Goal: Task Accomplishment & Management: Manage account settings

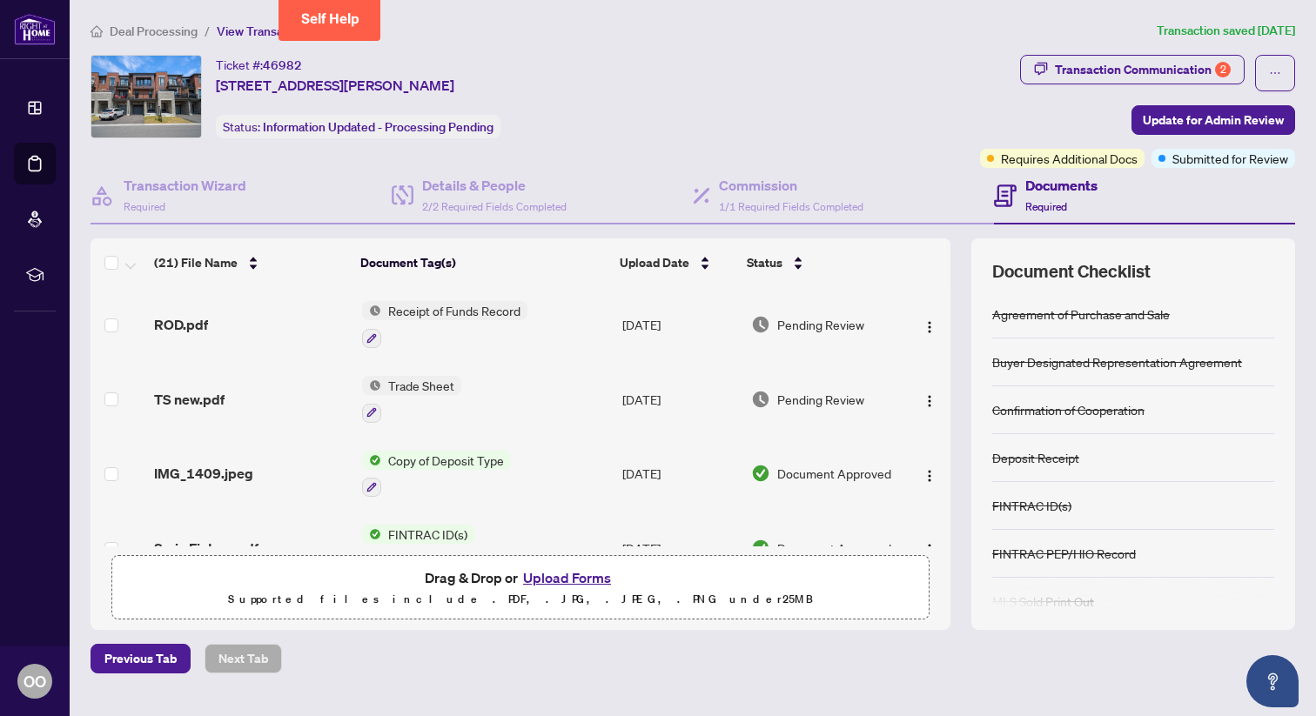
scroll to position [1047, 0]
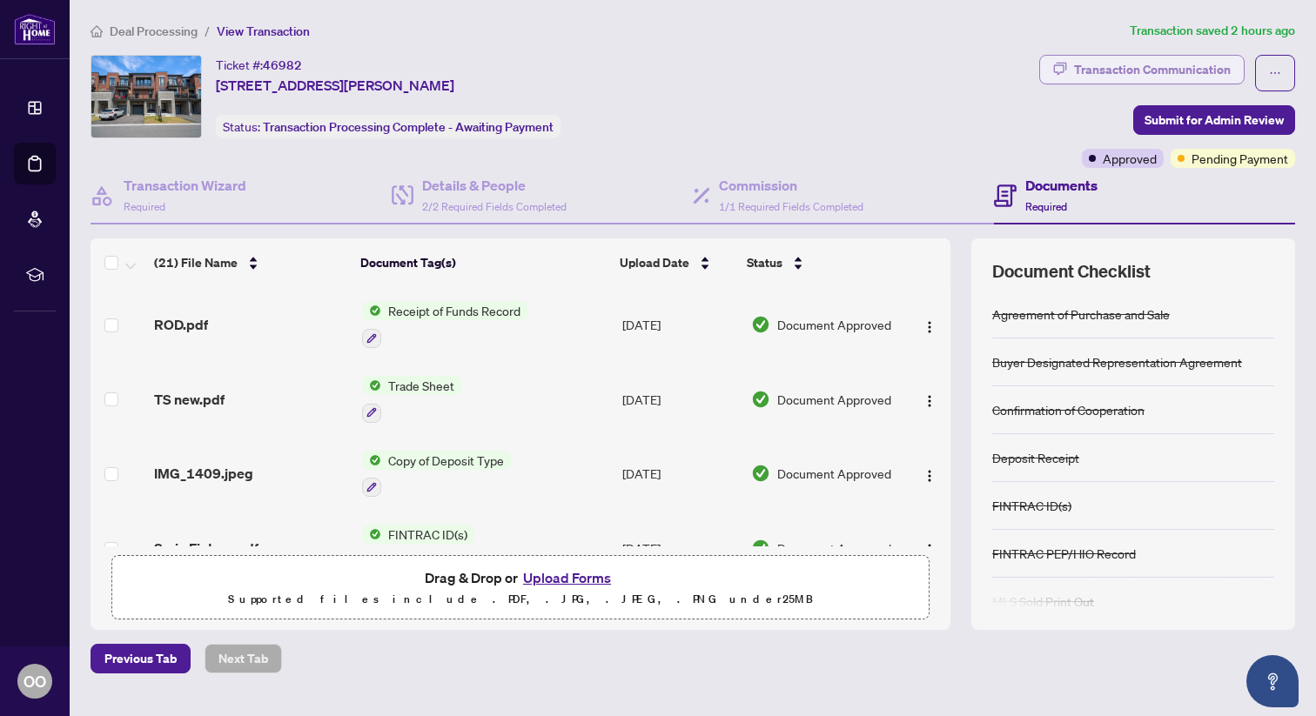
click at [1154, 71] on div "Transaction Communication" at bounding box center [1152, 70] width 157 height 28
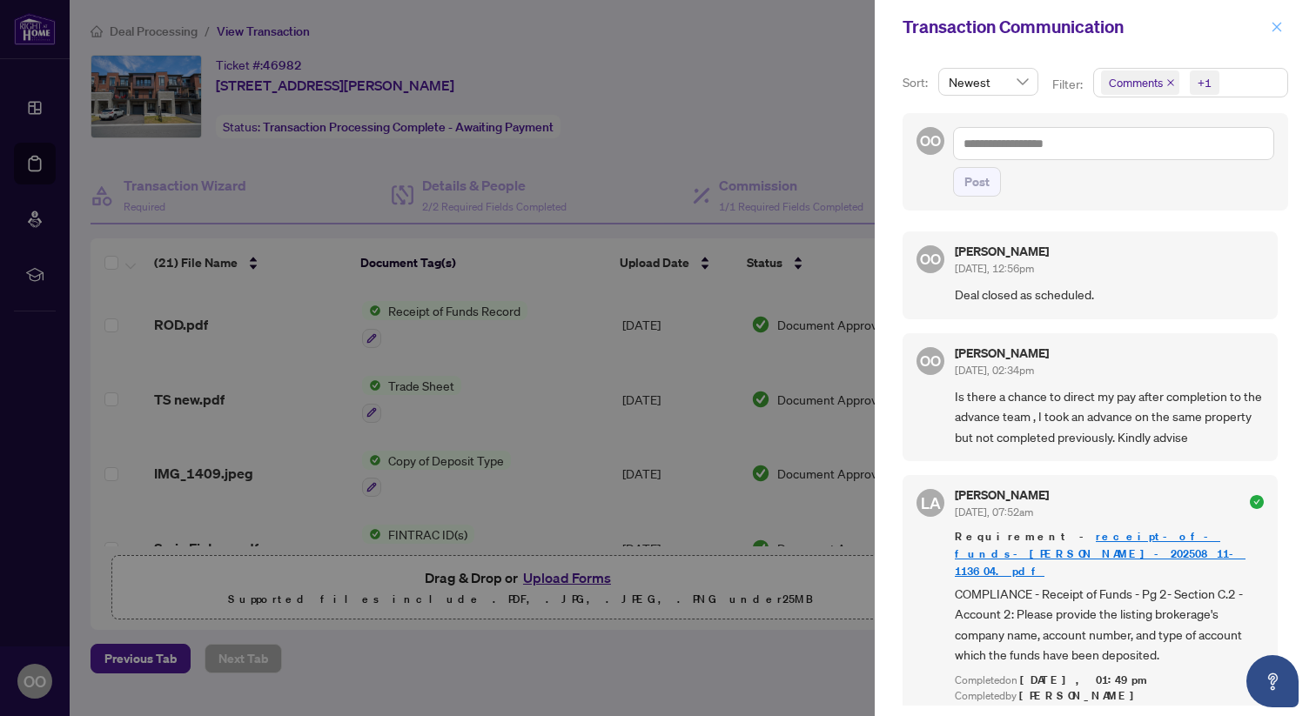
click at [1284, 23] on button "button" at bounding box center [1277, 27] width 23 height 21
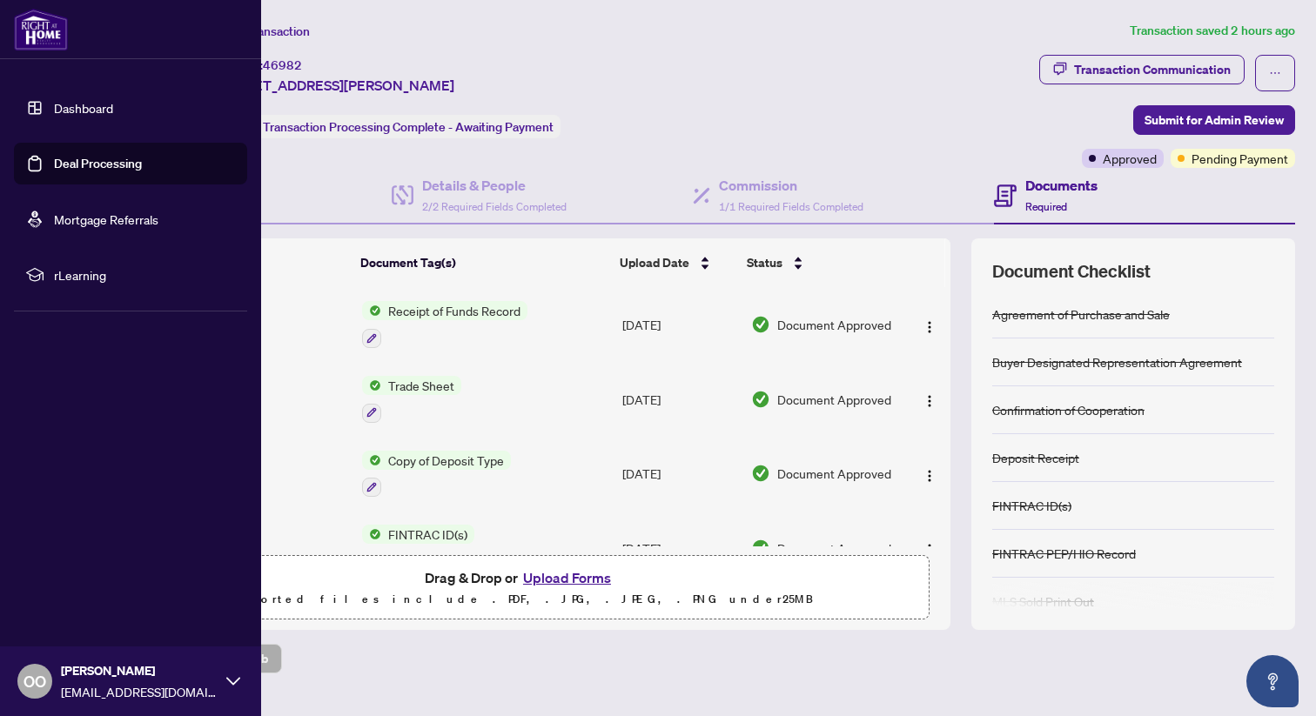
click at [69, 170] on link "Deal Processing" at bounding box center [98, 164] width 88 height 16
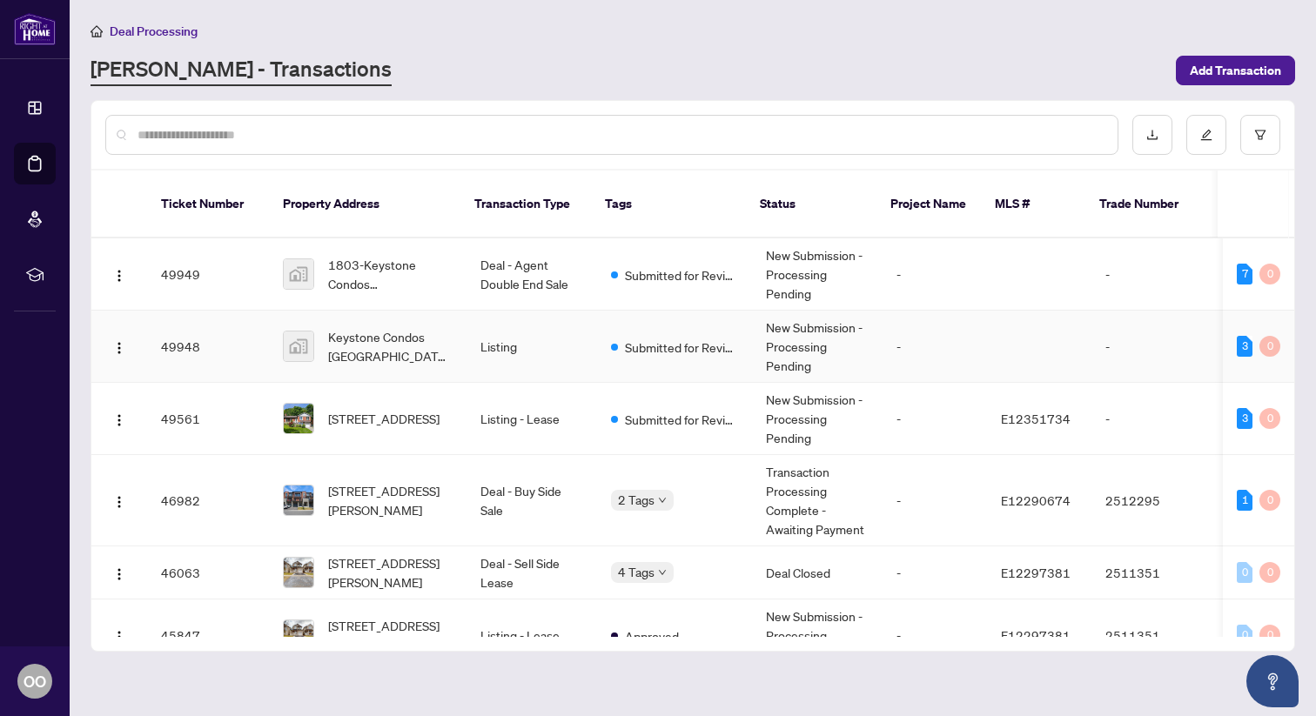
click at [399, 311] on td "Keystone Condos Mississauga, 204 Burnhamthorpe Road East, Mississauga, Ontario,…" at bounding box center [368, 347] width 198 height 72
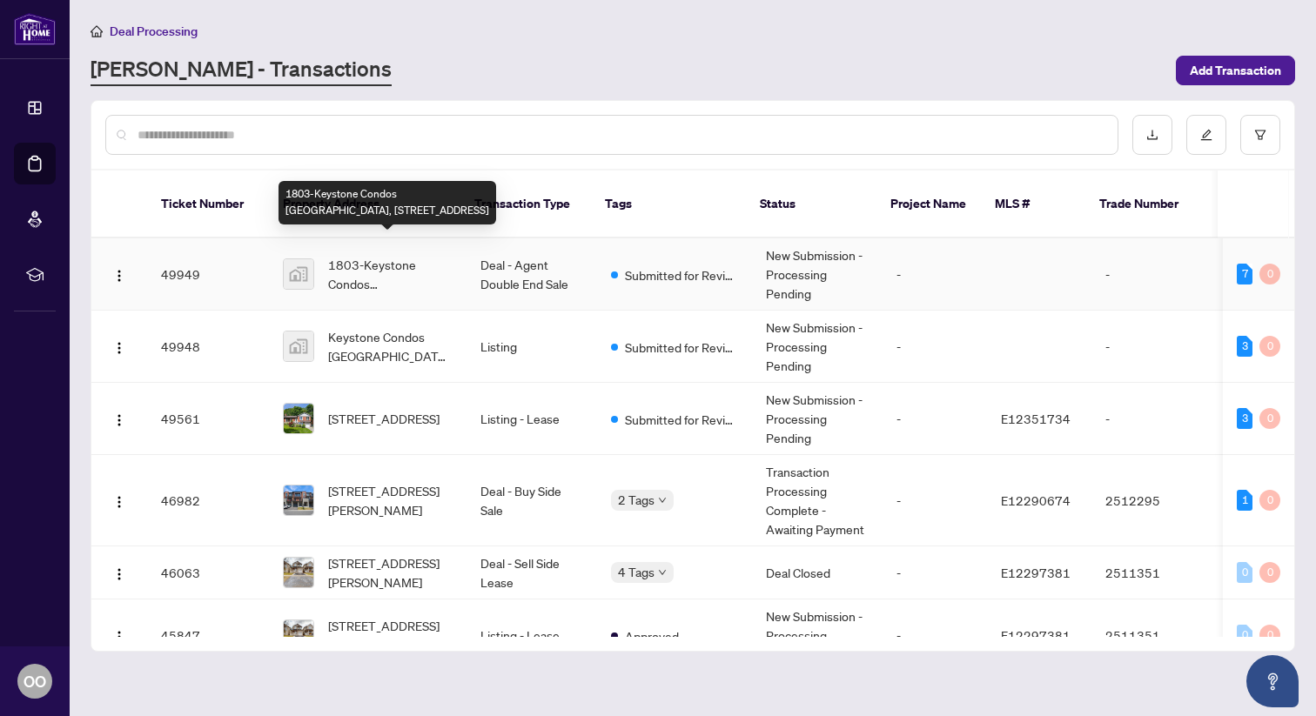
click at [373, 255] on span "1803-Keystone Condos Mississauga, 204 Burnhamthorpe Road East, Mississauga, Ont…" at bounding box center [390, 274] width 124 height 38
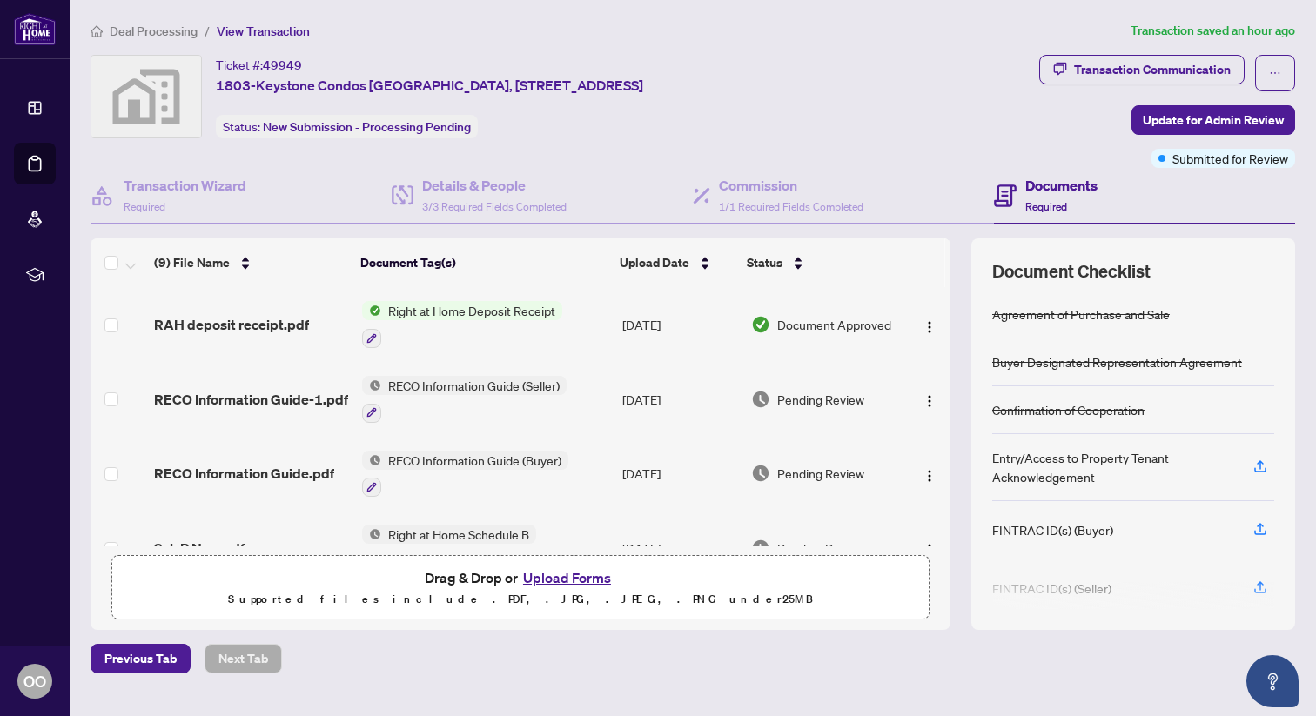
click at [429, 310] on span "Right at Home Deposit Receipt" at bounding box center [471, 310] width 181 height 19
click at [441, 403] on span "Right at Home Deposit Receipt" at bounding box center [470, 395] width 181 height 19
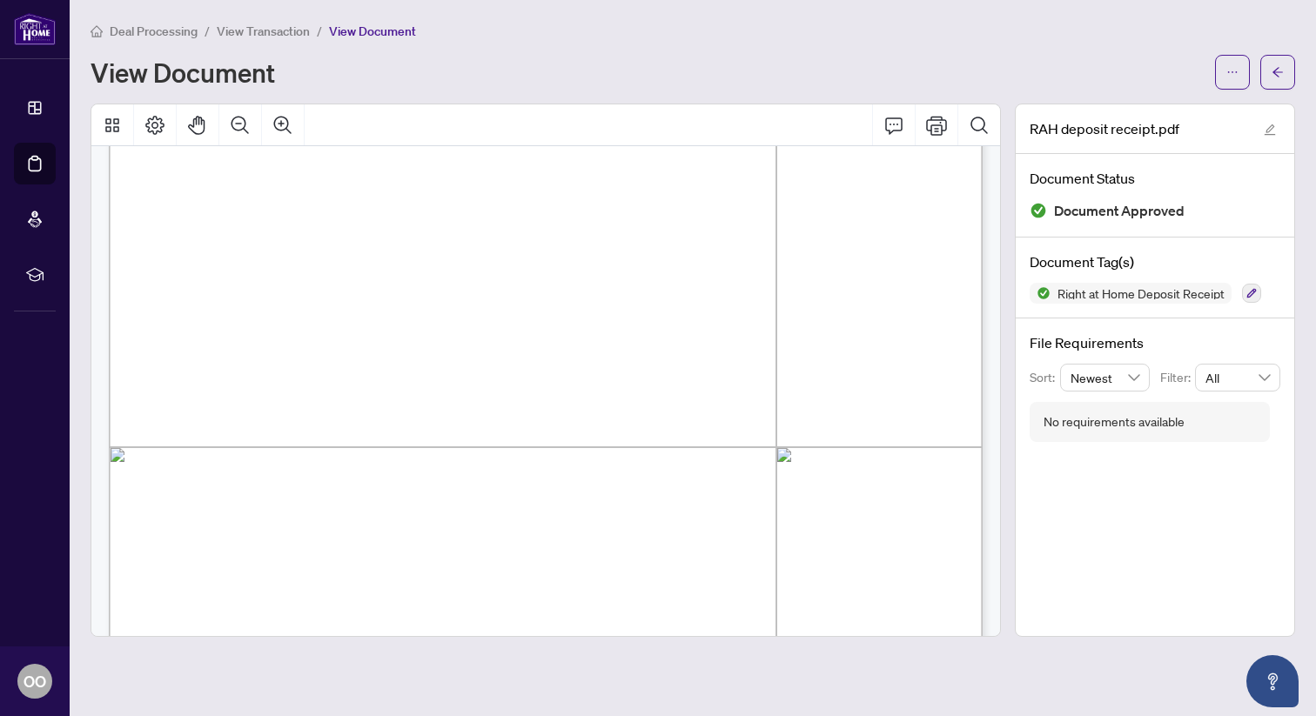
scroll to position [409, 0]
click at [928, 132] on icon "Print" at bounding box center [936, 125] width 21 height 21
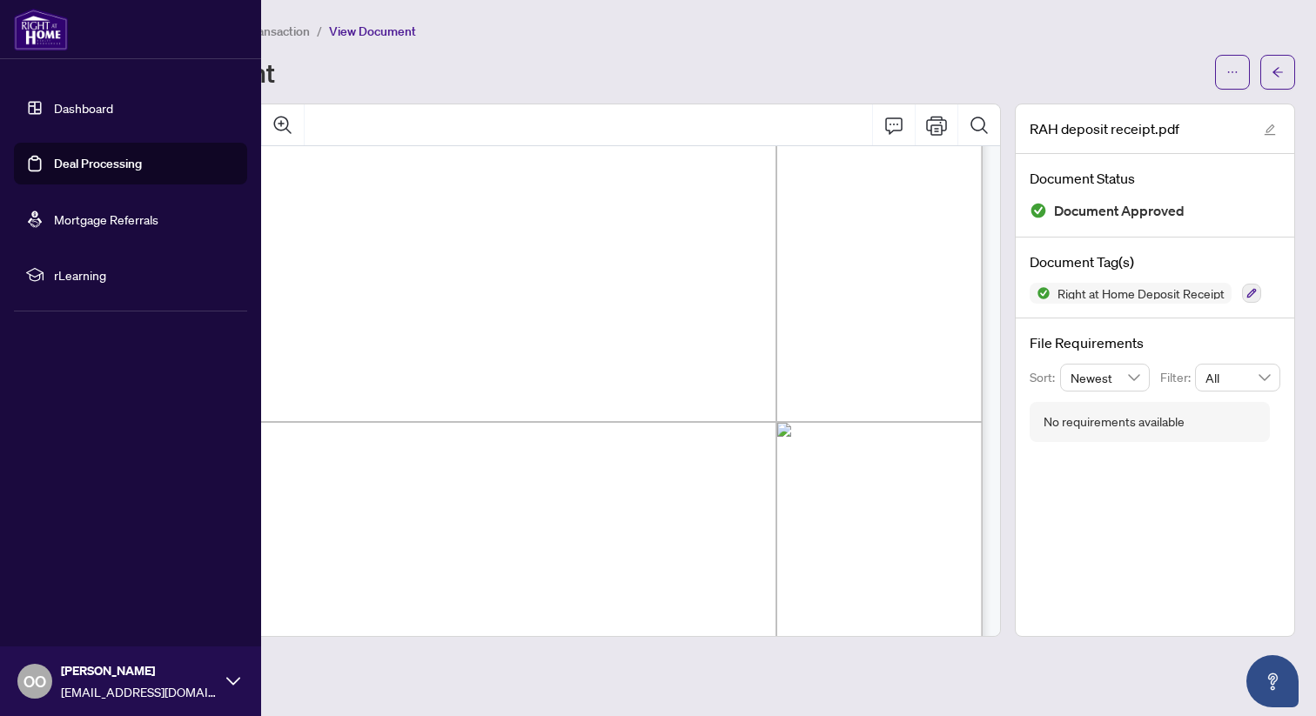
click at [55, 165] on link "Deal Processing" at bounding box center [98, 164] width 88 height 16
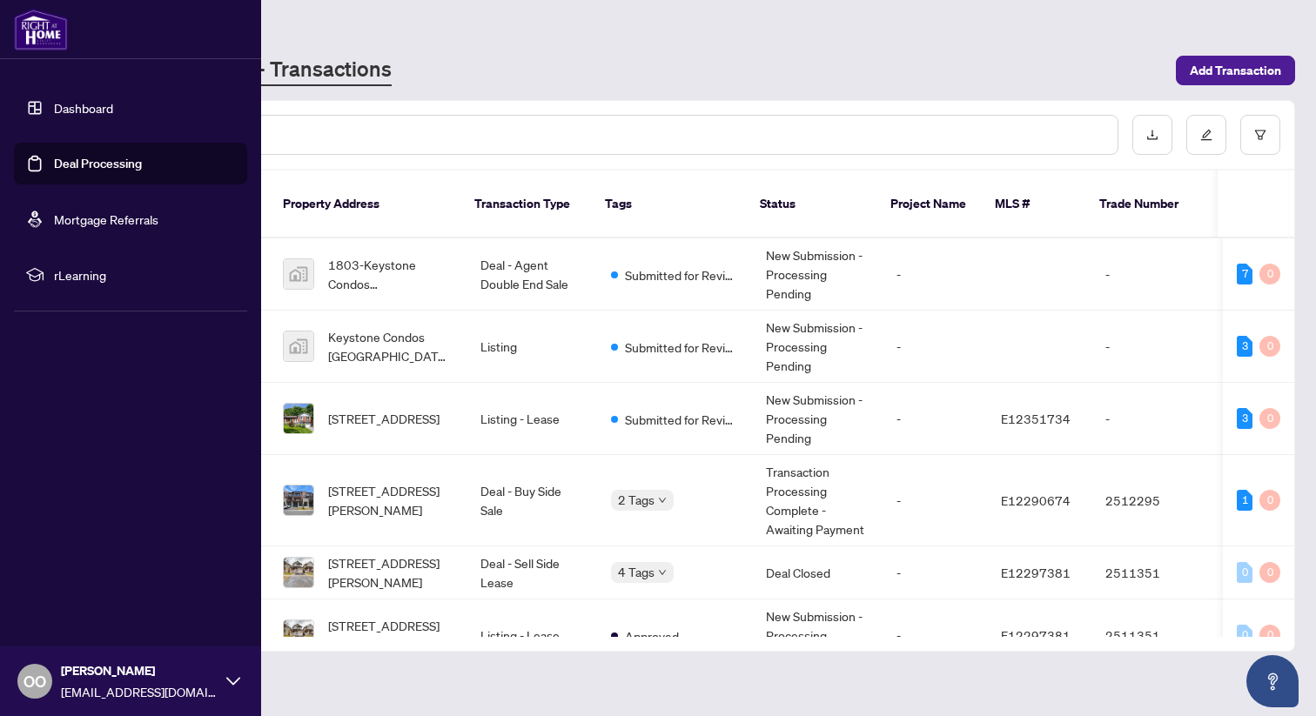
click at [114, 161] on link "Deal Processing" at bounding box center [98, 164] width 88 height 16
